Goal: Task Accomplishment & Management: Use online tool/utility

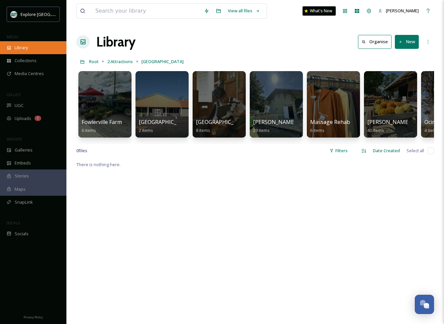
scroll to position [0, 83]
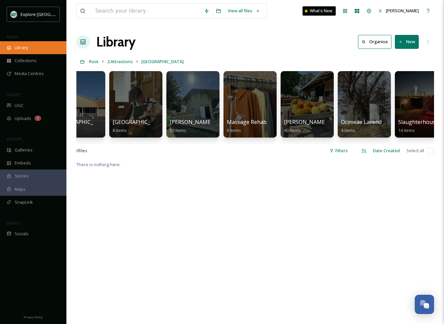
click at [20, 44] on div "Library" at bounding box center [33, 47] width 66 height 13
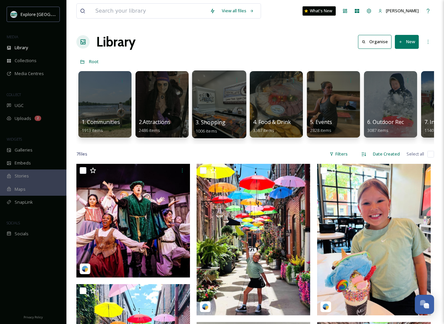
click at [228, 100] on div at bounding box center [219, 104] width 54 height 68
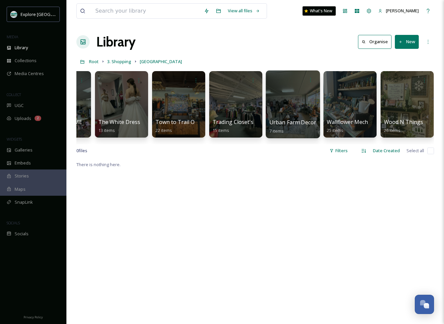
scroll to position [0, 1127]
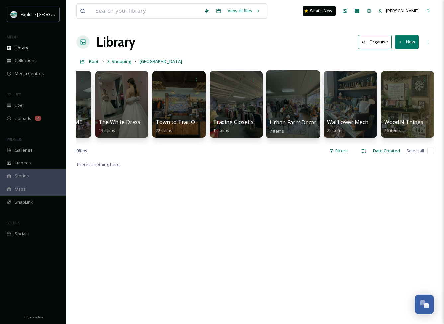
click at [290, 103] on div at bounding box center [293, 104] width 54 height 68
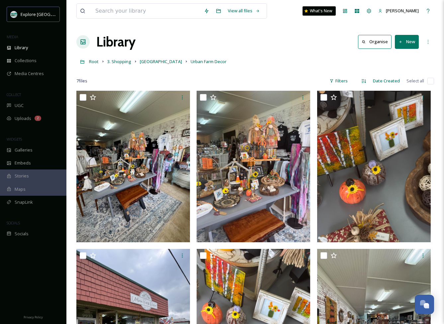
click at [410, 45] on button "New" at bounding box center [407, 42] width 24 height 14
click at [392, 82] on div "Folder" at bounding box center [400, 83] width 38 height 13
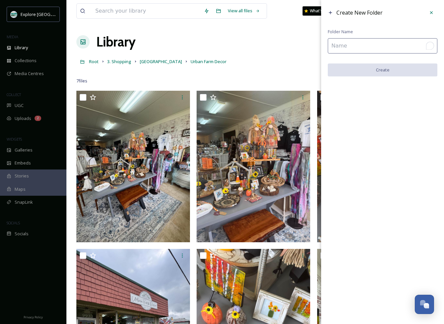
click at [369, 48] on input "To enrich screen reader interactions, please activate Accessibility in Grammarl…" at bounding box center [383, 45] width 110 height 15
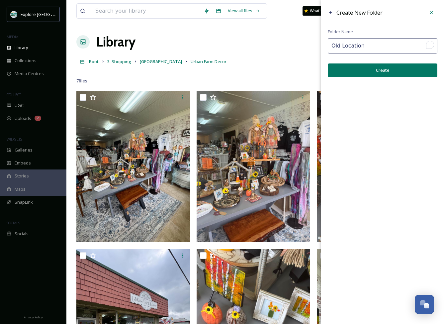
type input "Old Location"
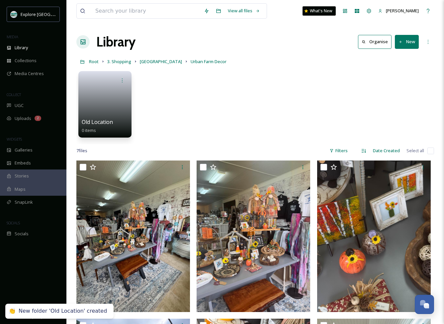
click at [430, 153] on input "checkbox" at bounding box center [431, 151] width 7 height 7
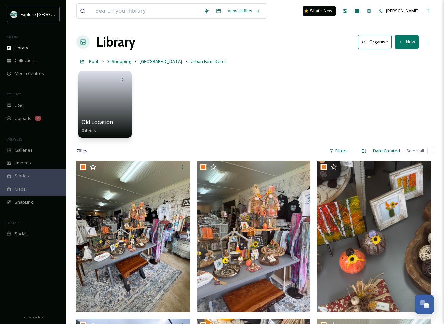
checkbox input "true"
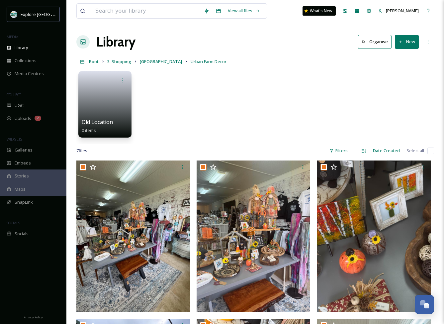
checkbox input "true"
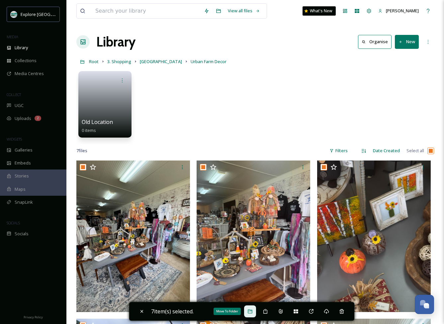
click at [250, 314] on icon at bounding box center [250, 311] width 5 height 5
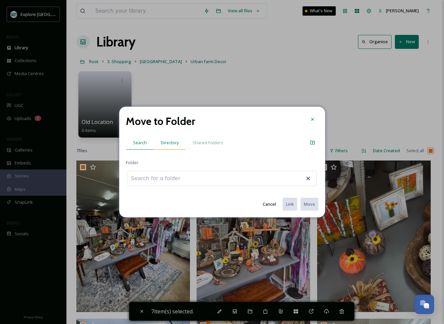
click at [166, 145] on span "Directory" at bounding box center [170, 143] width 18 height 6
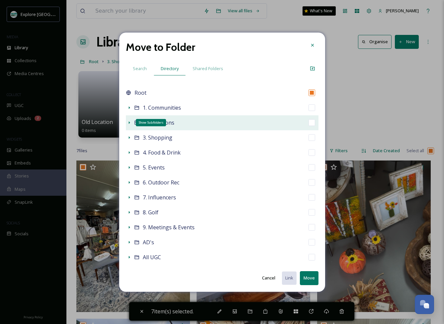
click at [127, 123] on icon at bounding box center [129, 122] width 5 height 5
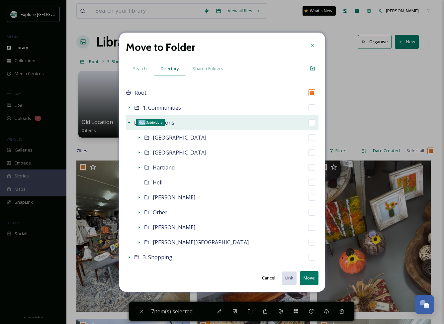
click at [127, 123] on icon at bounding box center [129, 122] width 5 height 5
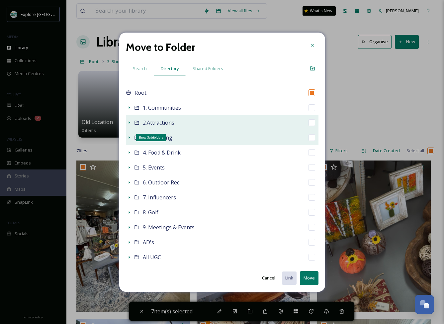
click at [128, 137] on icon at bounding box center [129, 137] width 5 height 5
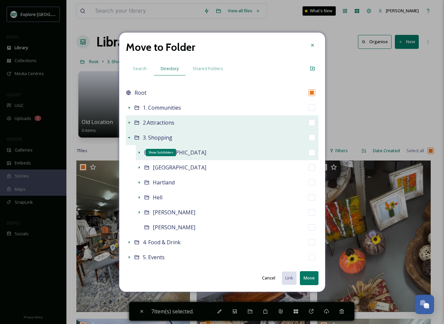
click at [140, 152] on icon at bounding box center [139, 152] width 5 height 5
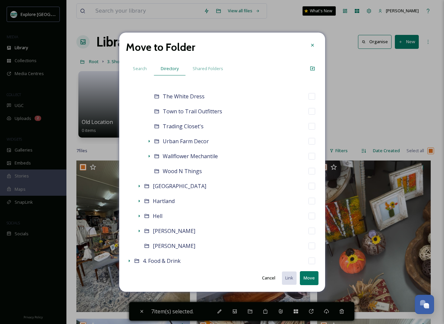
scroll to position [367, 0]
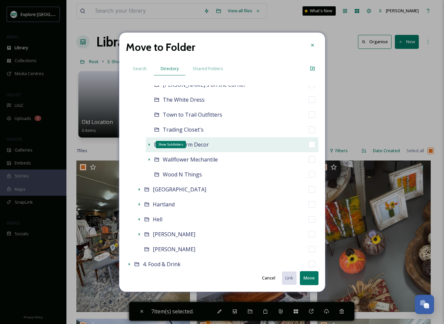
click at [149, 145] on icon at bounding box center [149, 144] width 5 height 5
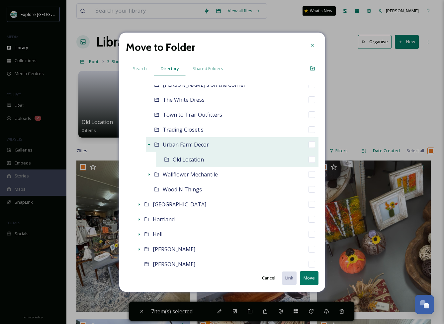
click at [311, 159] on input "checkbox" at bounding box center [312, 159] width 7 height 7
checkbox input "true"
checkbox input "false"
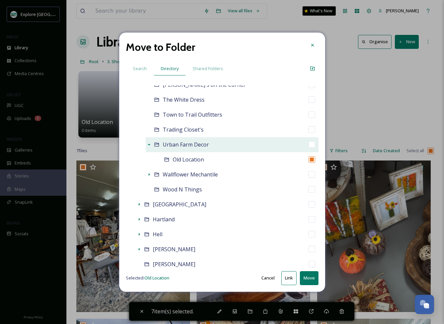
click at [309, 281] on button "Move" at bounding box center [309, 278] width 19 height 14
checkbox input "false"
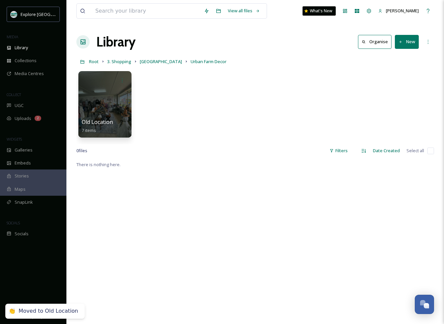
click at [407, 44] on button "New" at bounding box center [407, 42] width 24 height 14
click at [404, 59] on span "File Upload" at bounding box center [404, 57] width 22 height 6
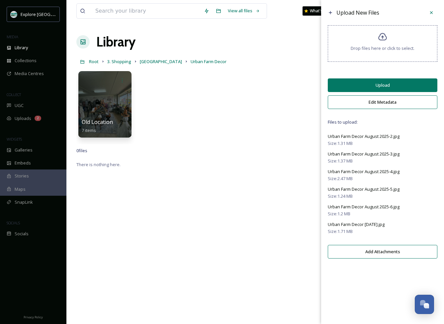
click at [378, 87] on button "Upload" at bounding box center [383, 85] width 110 height 14
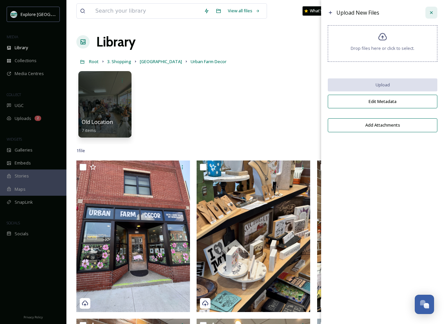
click at [430, 12] on icon at bounding box center [431, 12] width 5 height 5
